Goal: Find contact information: Find contact information

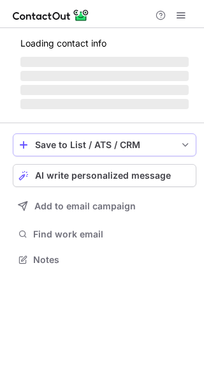
scroll to position [236, 204]
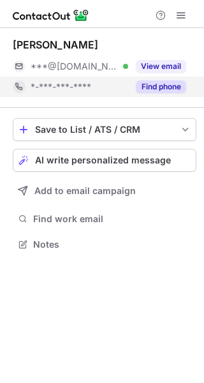
click at [157, 85] on button "Find phone" at bounding box center [161, 86] width 50 height 13
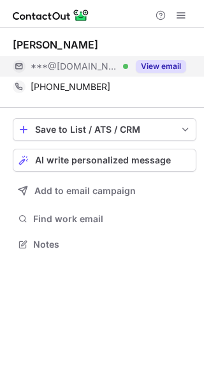
click at [156, 70] on button "View email" at bounding box center [161, 66] width 50 height 13
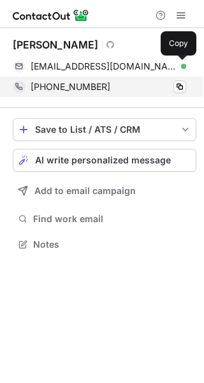
drag, startPoint x: 180, startPoint y: 69, endPoint x: 96, endPoint y: 86, distance: 85.3
click at [180, 69] on span at bounding box center [180, 66] width 10 height 10
